Goal: Task Accomplishment & Management: Manage account settings

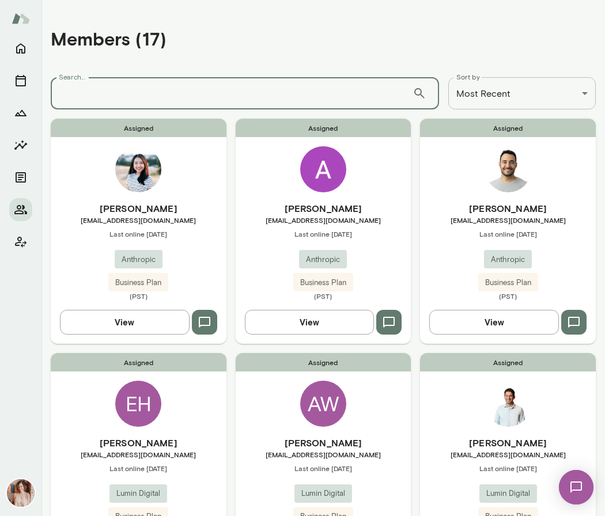
click at [105, 100] on input "Search..." at bounding box center [232, 93] width 362 height 32
type input "***"
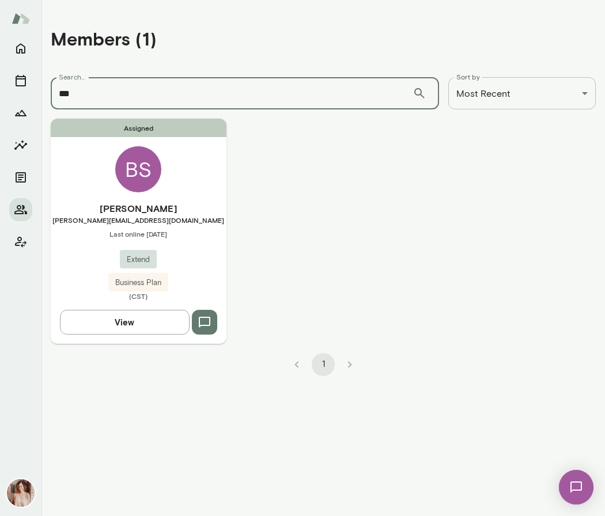
click at [100, 199] on div "Assigned [PERSON_NAME] Sims [EMAIL_ADDRESS][DOMAIN_NAME] Last online [DATE] Ext…" at bounding box center [139, 231] width 176 height 225
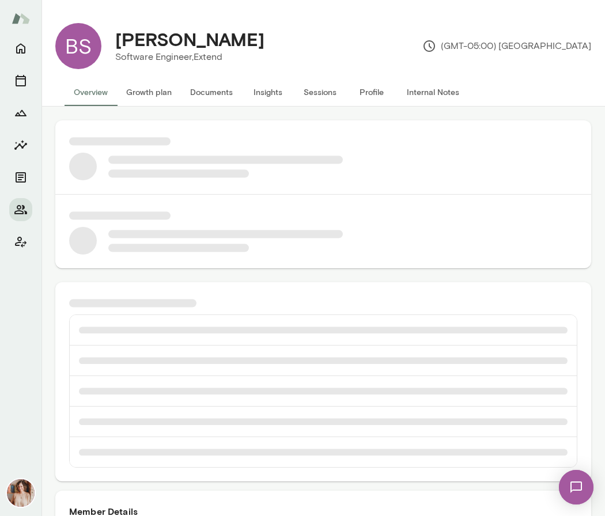
click at [149, 90] on button "Growth plan" at bounding box center [149, 92] width 64 height 28
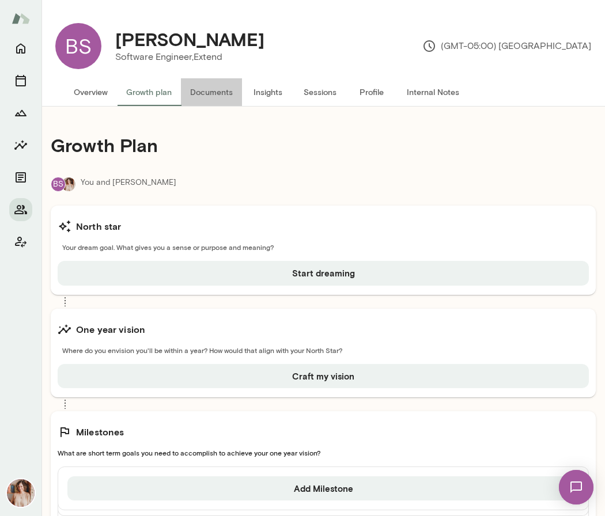
click at [221, 98] on button "Documents" at bounding box center [211, 92] width 61 height 28
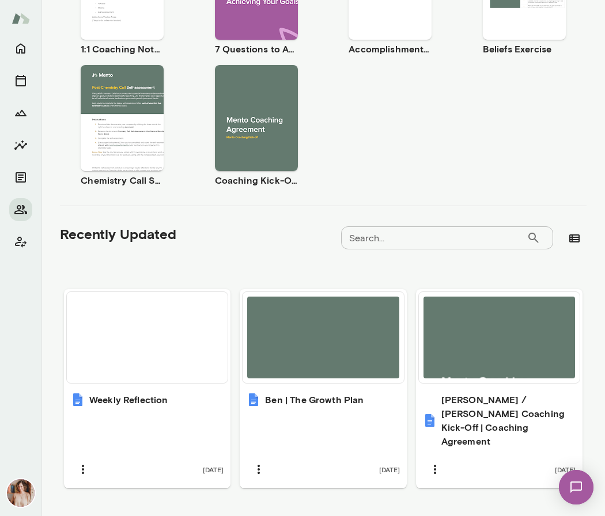
scroll to position [287, 0]
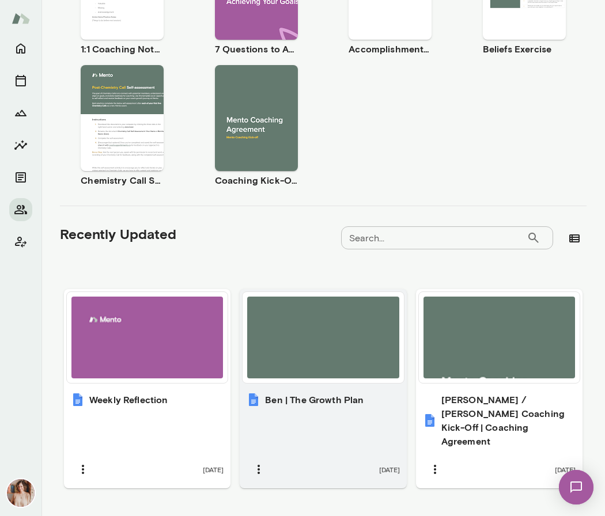
click at [328, 394] on h6 "Ben | The Growth Plan" at bounding box center [314, 400] width 98 height 14
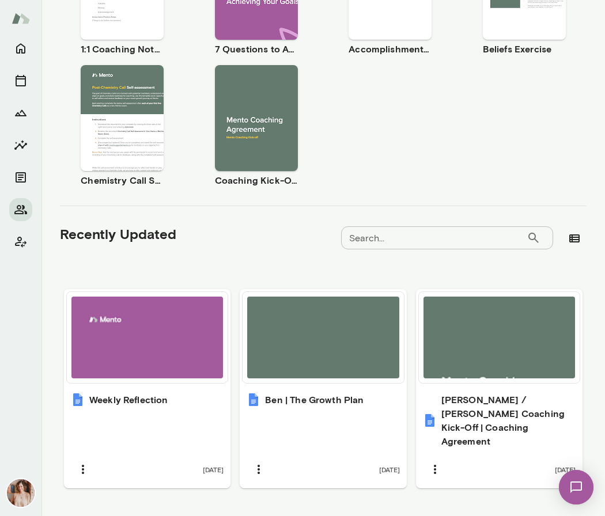
scroll to position [0, 0]
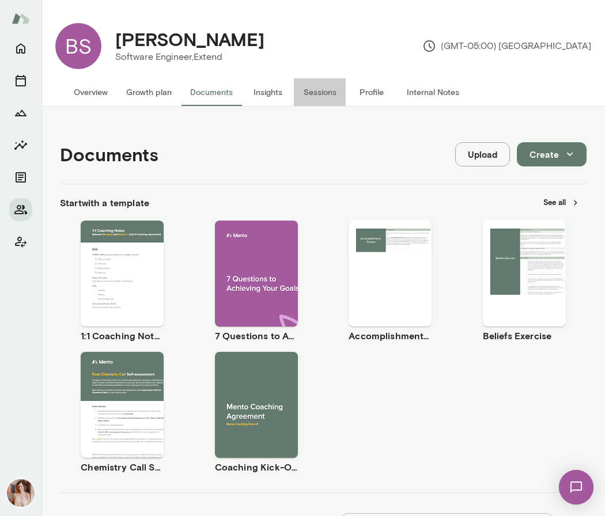
click at [330, 93] on button "Sessions" at bounding box center [320, 92] width 52 height 28
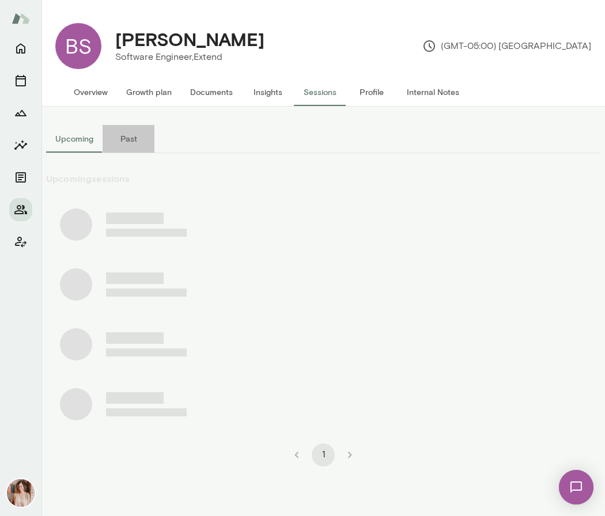
click at [136, 134] on button "Past" at bounding box center [128, 139] width 52 height 28
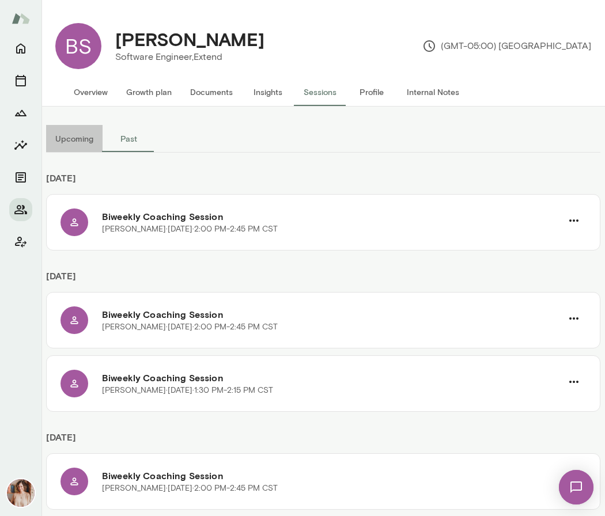
click at [81, 132] on button "Upcoming" at bounding box center [74, 139] width 56 height 28
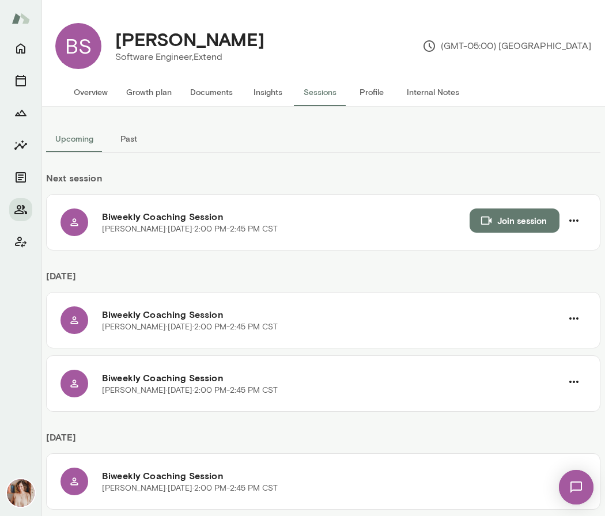
click at [265, 98] on button "Insights" at bounding box center [268, 92] width 52 height 28
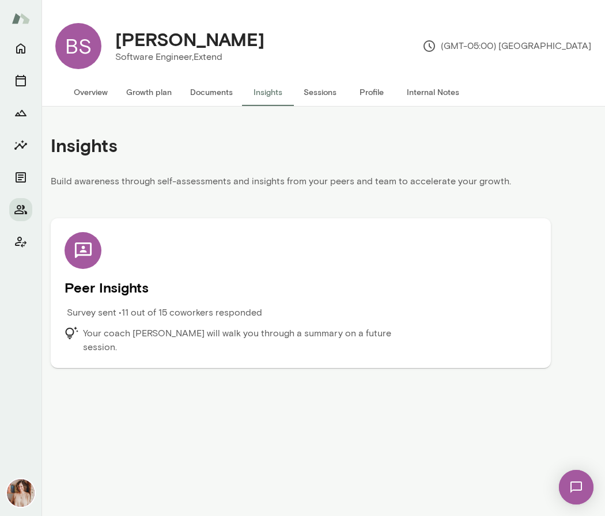
click at [187, 324] on div "Survey sent • 11 out of 15 coworkers responded" at bounding box center [241, 316] width 354 height 21
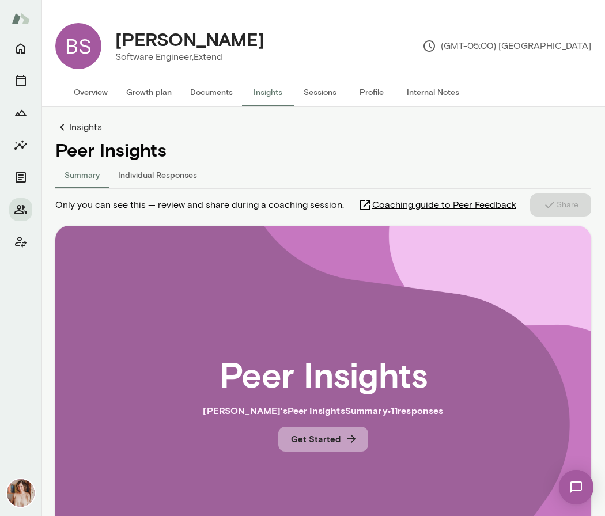
click at [348, 429] on button "Get Started" at bounding box center [323, 439] width 90 height 24
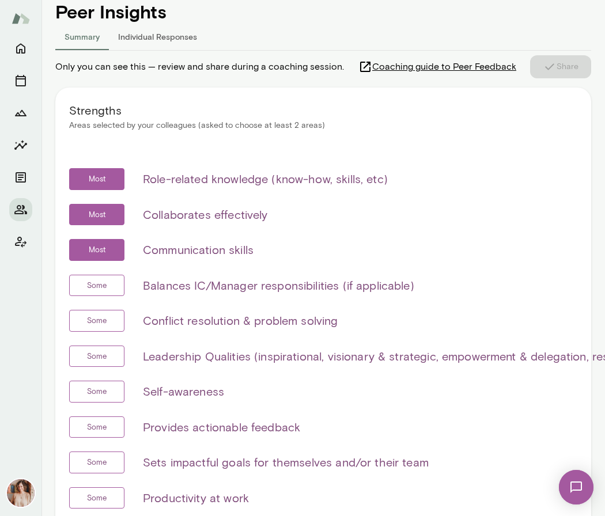
scroll to position [257, 0]
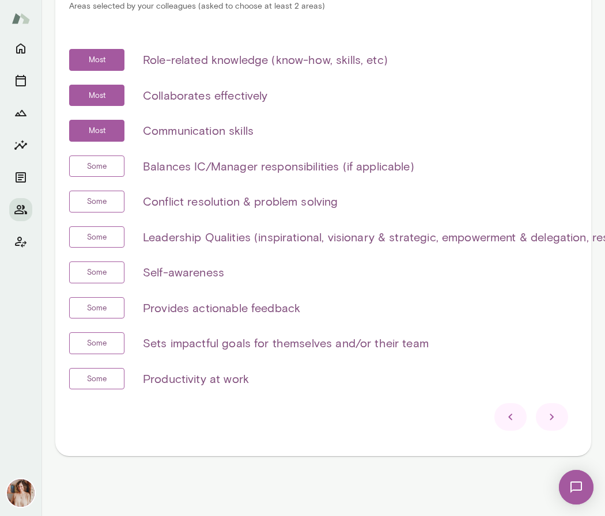
click at [549, 424] on div at bounding box center [551, 417] width 32 height 28
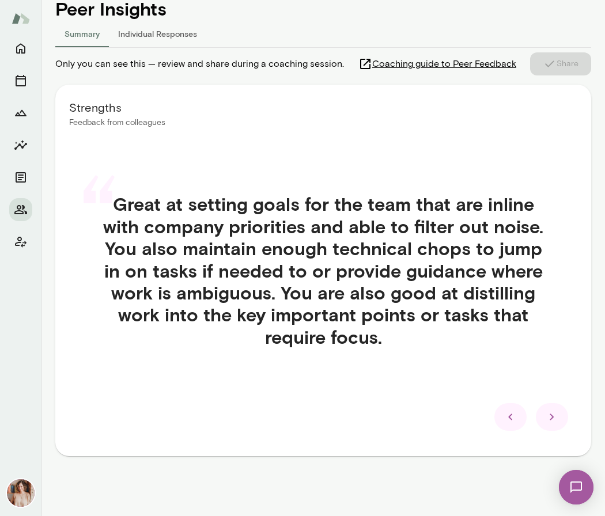
click at [549, 424] on div at bounding box center [551, 417] width 32 height 28
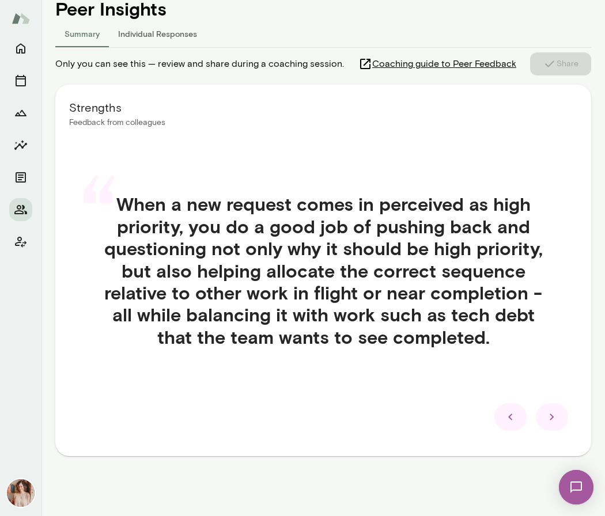
click at [549, 424] on div at bounding box center [551, 417] width 32 height 28
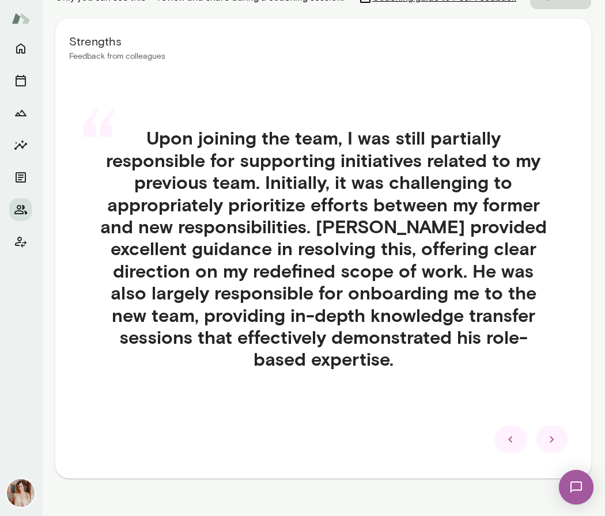
click at [549, 425] on div at bounding box center [551, 439] width 32 height 28
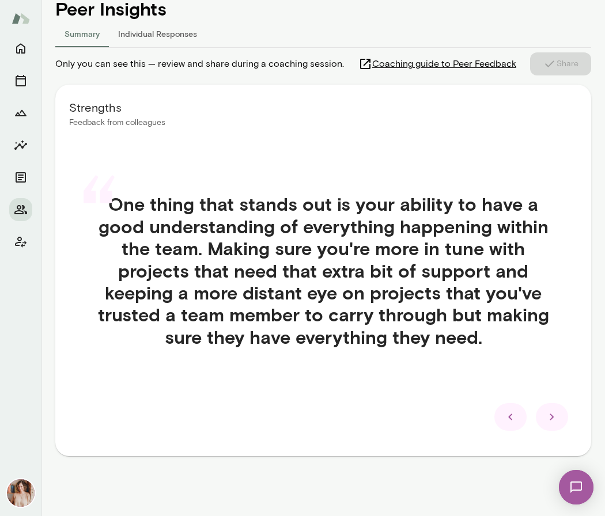
click at [549, 424] on div at bounding box center [551, 417] width 32 height 28
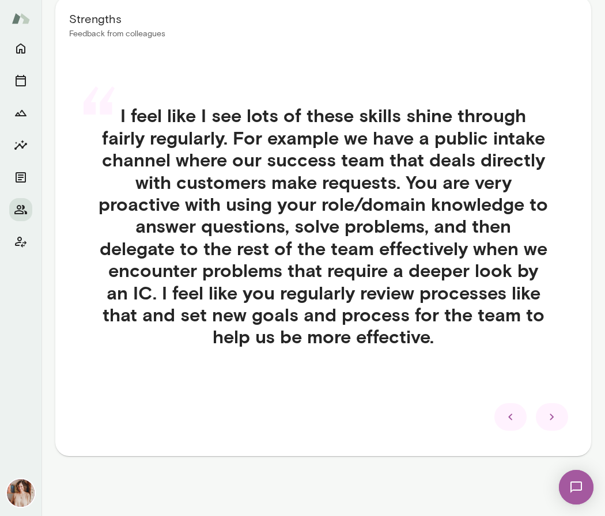
click at [549, 424] on div at bounding box center [551, 417] width 32 height 28
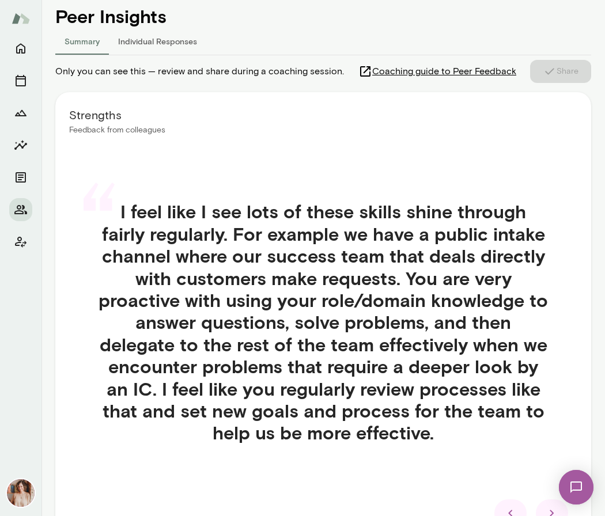
click at [549, 499] on div at bounding box center [551, 513] width 32 height 28
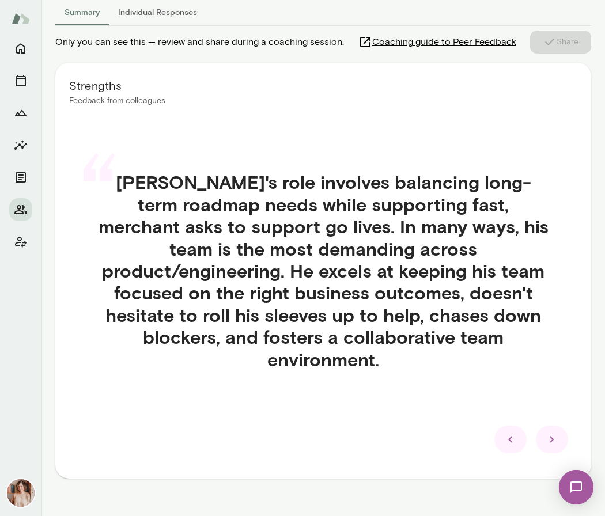
click at [549, 425] on div at bounding box center [551, 439] width 32 height 28
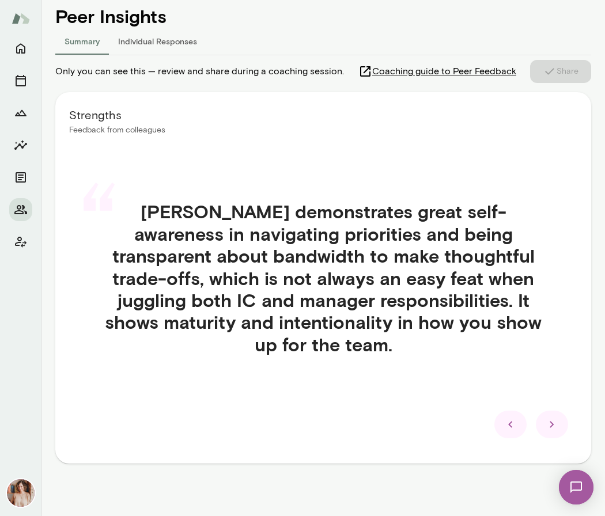
click at [549, 424] on div at bounding box center [551, 425] width 32 height 28
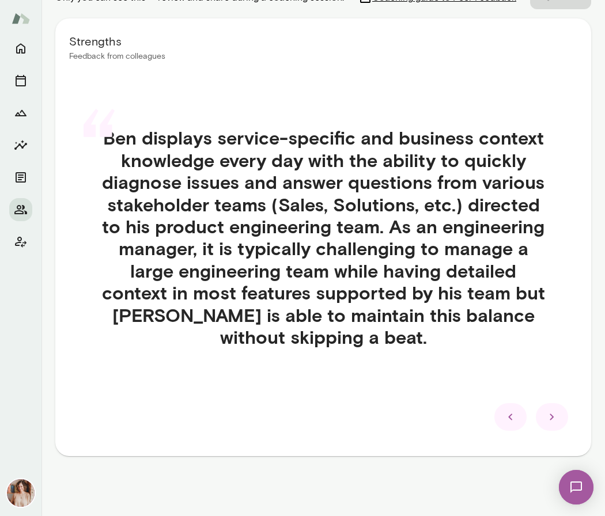
click at [549, 424] on div at bounding box center [551, 417] width 32 height 28
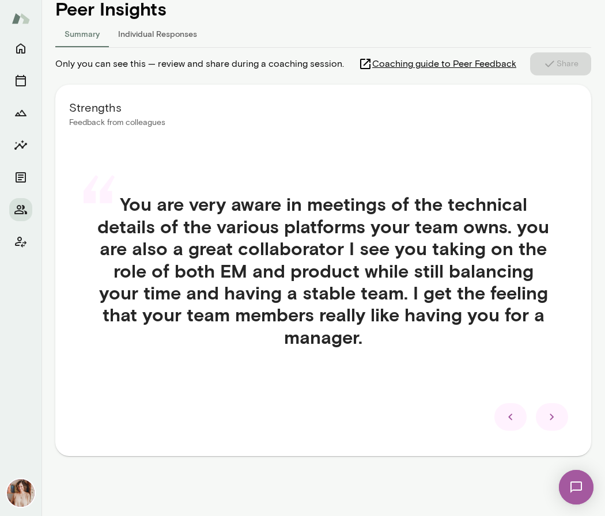
click at [549, 424] on div at bounding box center [551, 417] width 32 height 28
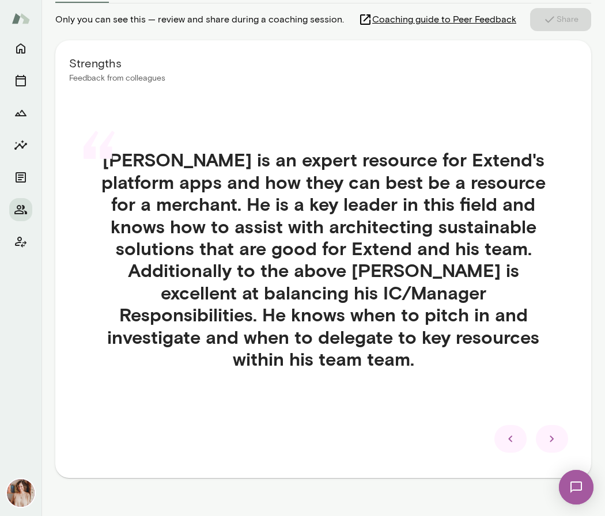
click at [549, 425] on div at bounding box center [551, 439] width 32 height 28
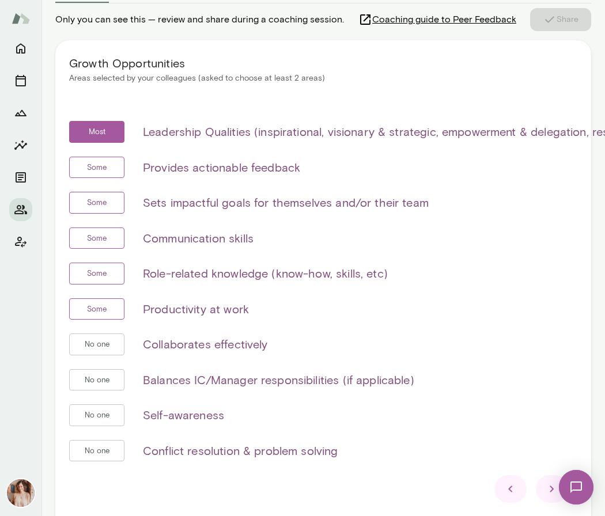
scroll to position [257, 0]
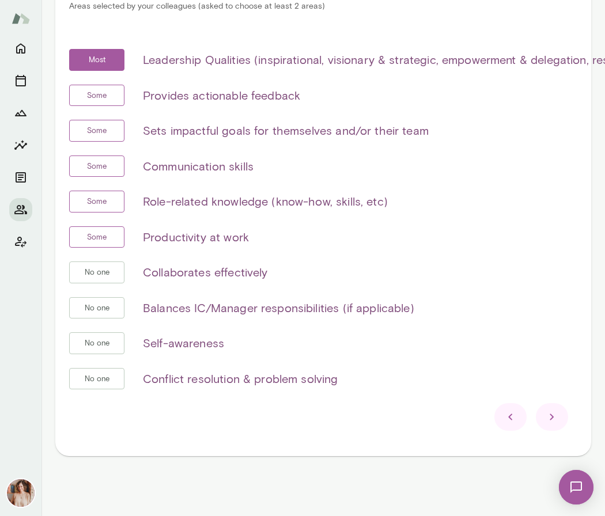
click at [550, 422] on icon at bounding box center [552, 417] width 14 height 14
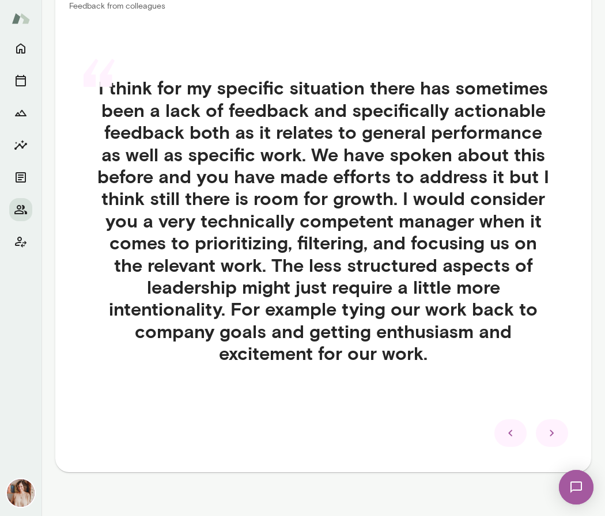
click at [550, 422] on div at bounding box center [551, 433] width 32 height 28
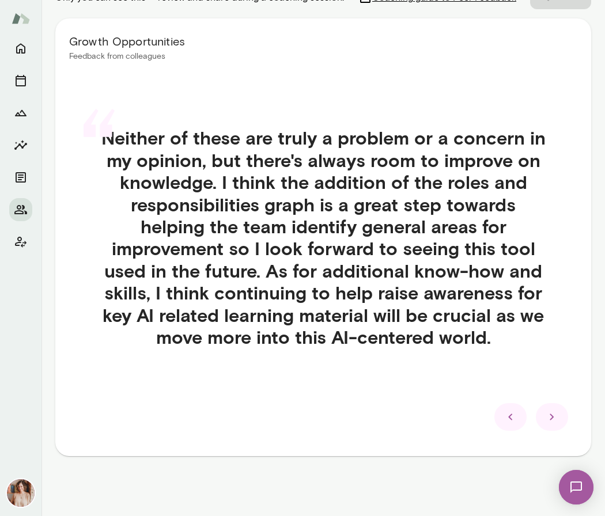
click at [465, 279] on h4 "Neither of these are truly a problem or a concern in my opinion, but there's al…" at bounding box center [323, 237] width 508 height 221
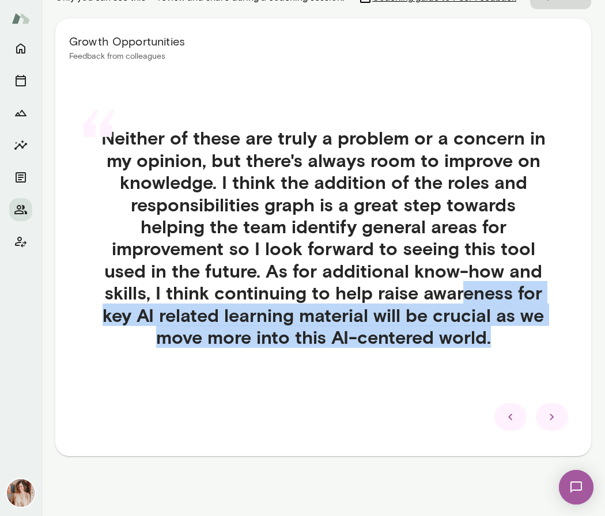
drag, startPoint x: 465, startPoint y: 291, endPoint x: 480, endPoint y: 353, distance: 63.5
click at [480, 353] on div "“ Neither of these are truly a problem or a concern in my opinion, but there's …" at bounding box center [323, 251] width 508 height 304
click at [548, 420] on icon at bounding box center [552, 417] width 14 height 14
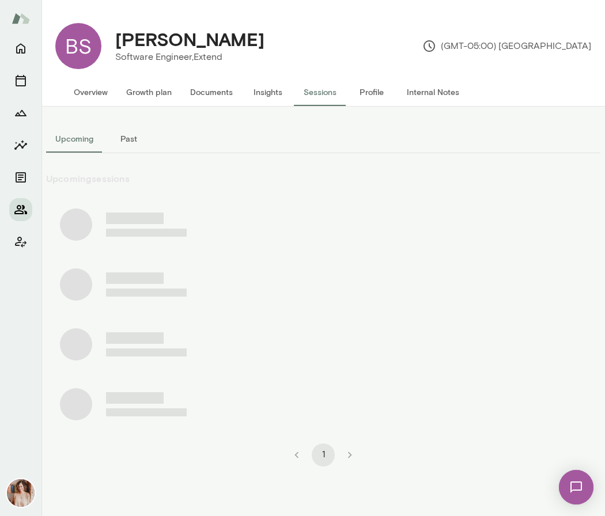
click at [26, 207] on icon "Members" at bounding box center [21, 210] width 14 height 14
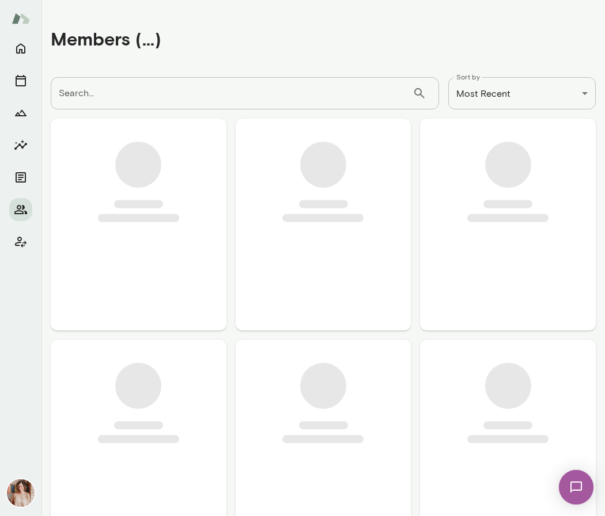
click at [187, 98] on input "Search..." at bounding box center [232, 93] width 362 height 32
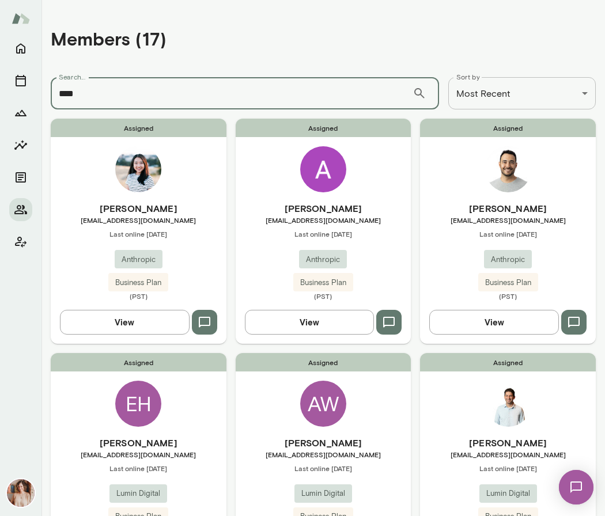
type input "****"
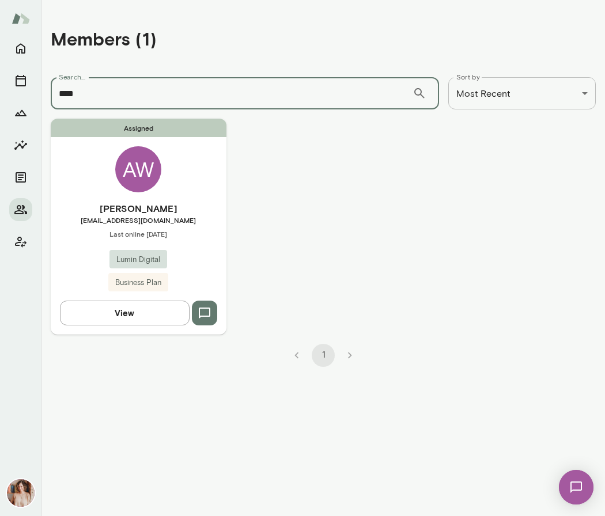
click at [114, 225] on div "[PERSON_NAME] [EMAIL_ADDRESS][DOMAIN_NAME] Last online [DATE] Lumin Digital Bus…" at bounding box center [139, 247] width 176 height 90
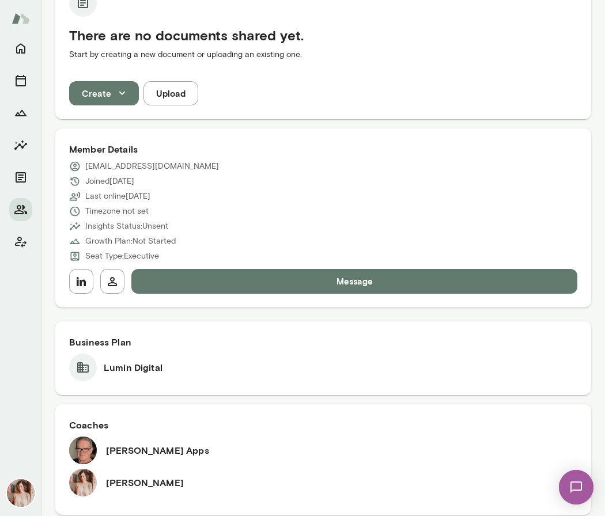
scroll to position [342, 0]
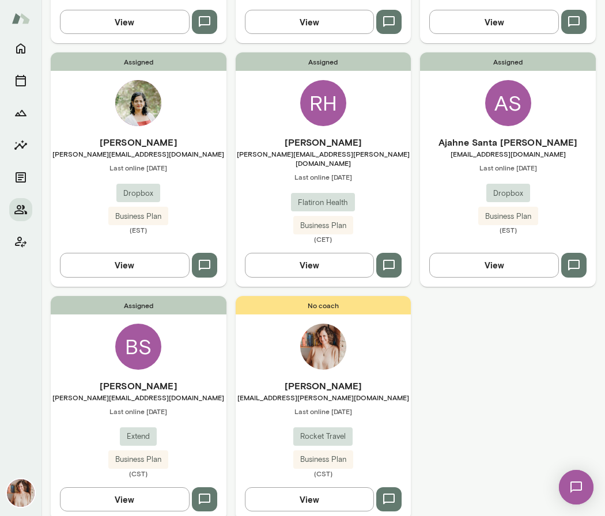
scroll to position [1039, 0]
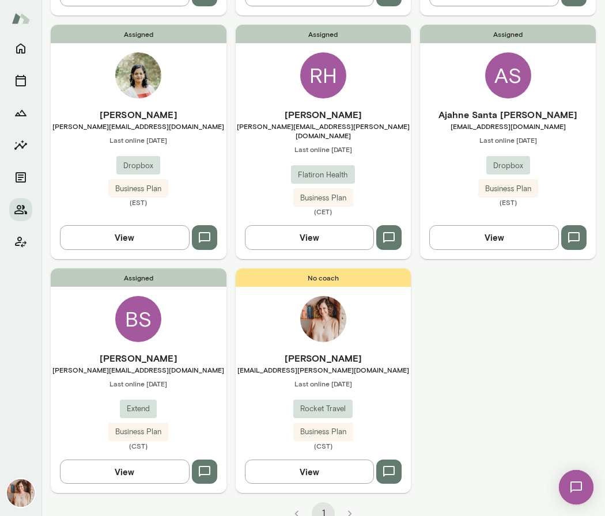
click at [185, 299] on div "Assigned [PERSON_NAME] Sims [EMAIL_ADDRESS][DOMAIN_NAME] Last online [DATE] Ext…" at bounding box center [139, 380] width 176 height 225
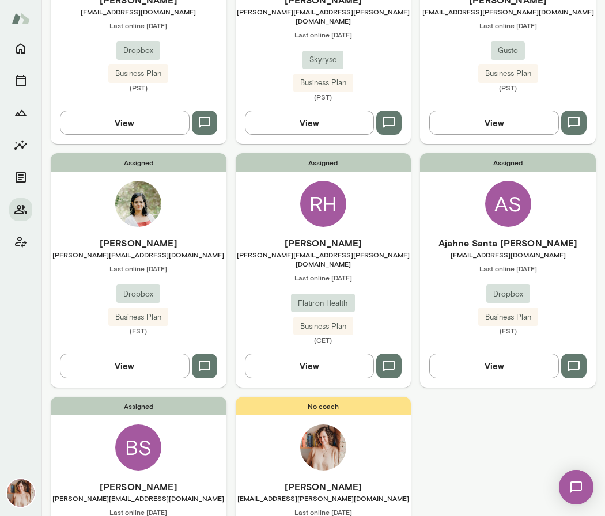
scroll to position [939, 0]
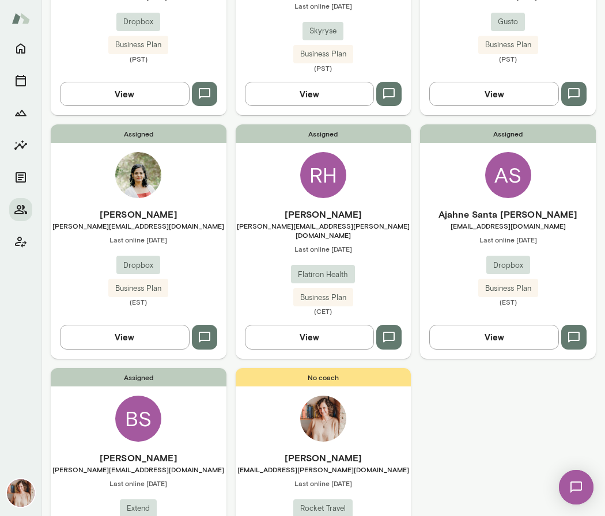
click at [157, 260] on span "Dropbox" at bounding box center [138, 266] width 44 height 12
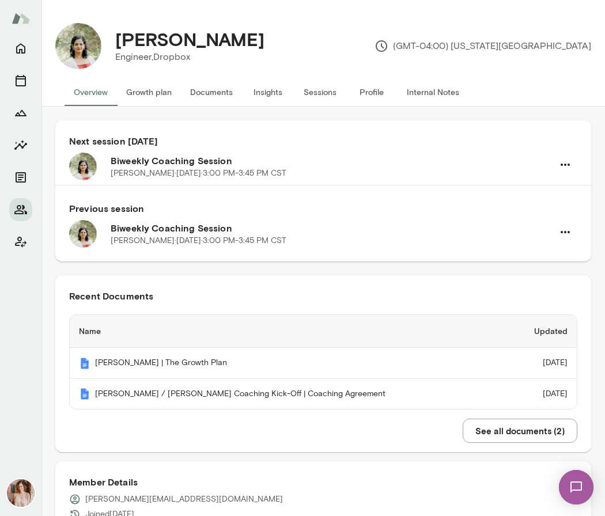
click at [321, 96] on button "Sessions" at bounding box center [320, 92] width 52 height 28
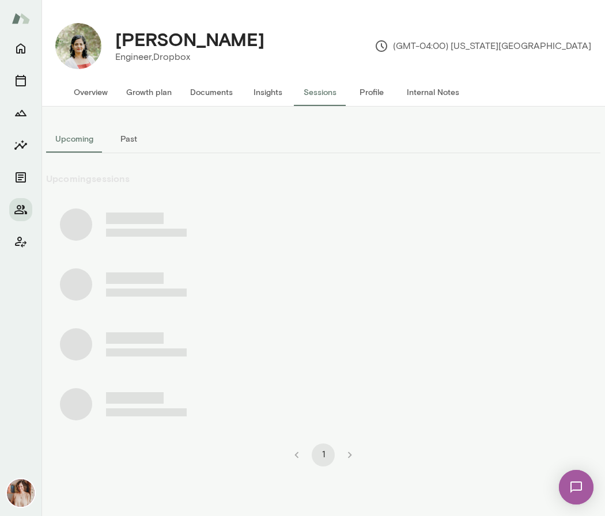
click at [127, 140] on button "Past" at bounding box center [128, 139] width 52 height 28
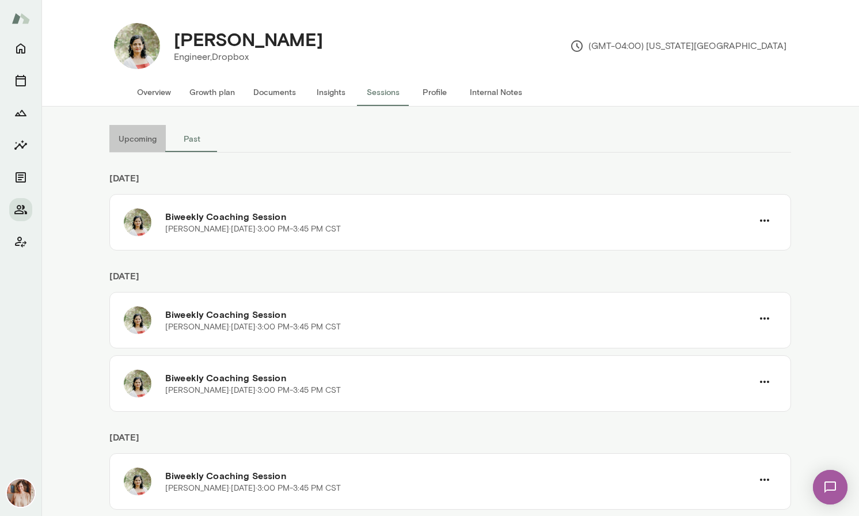
click at [120, 138] on button "Upcoming" at bounding box center [137, 139] width 56 height 28
